Goal: Information Seeking & Learning: Learn about a topic

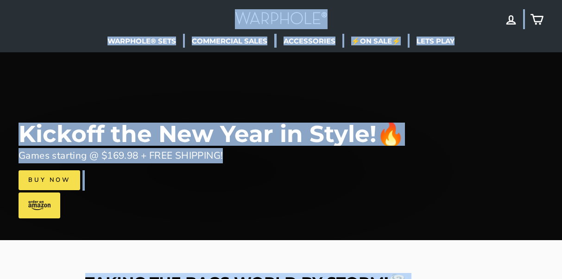
scroll to position [95, 0]
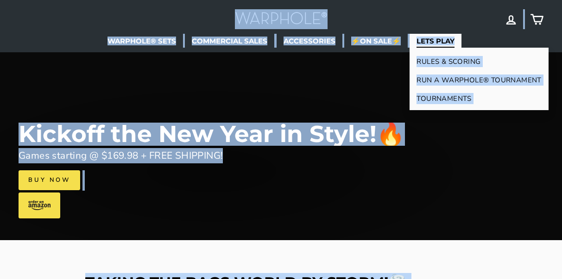
click at [431, 57] on link "RULES & SCORING" at bounding box center [479, 61] width 139 height 19
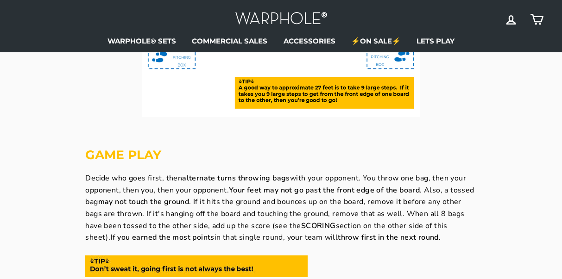
scroll to position [316, 0]
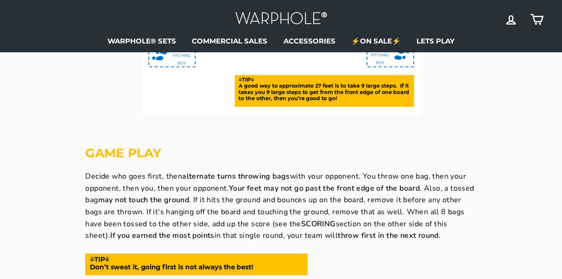
click at [442, 48] on header "Site navigation Log in Cart WARPHOLE® SETS BACKYARD BOARDS" at bounding box center [281, 26] width 562 height 52
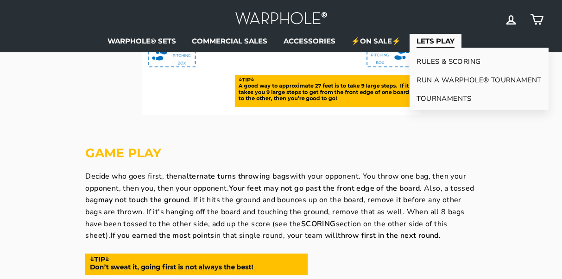
click at [434, 92] on link "TOURNAMENTS" at bounding box center [479, 98] width 139 height 19
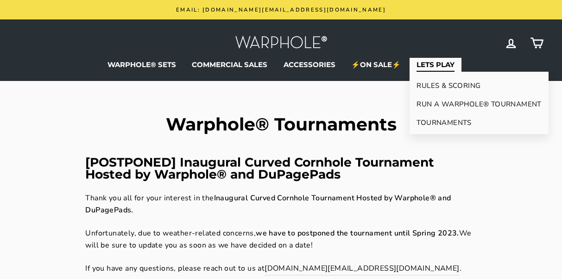
click at [423, 124] on link "TOURNAMENTS" at bounding box center [479, 123] width 139 height 19
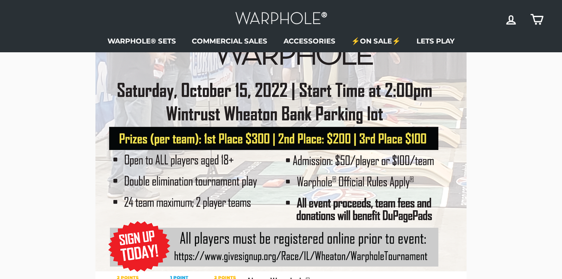
scroll to position [783, 0]
